Goal: Register for event/course

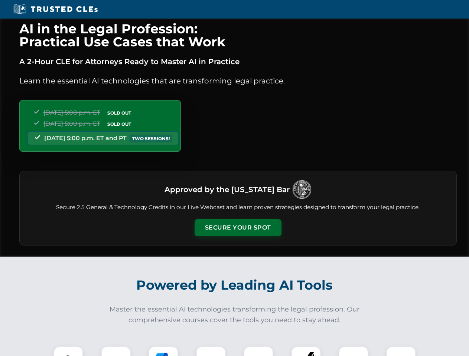
click at [237, 228] on button "Secure Your Spot" at bounding box center [237, 227] width 87 height 17
click at [68, 351] on img at bounding box center [69, 362] width 22 height 22
